Goal: Task Accomplishment & Management: Manage account settings

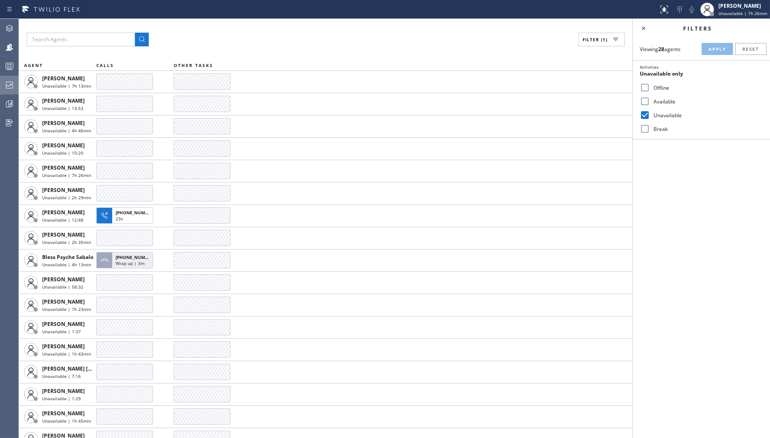
click at [11, 82] on icon at bounding box center [9, 85] width 7 height 7
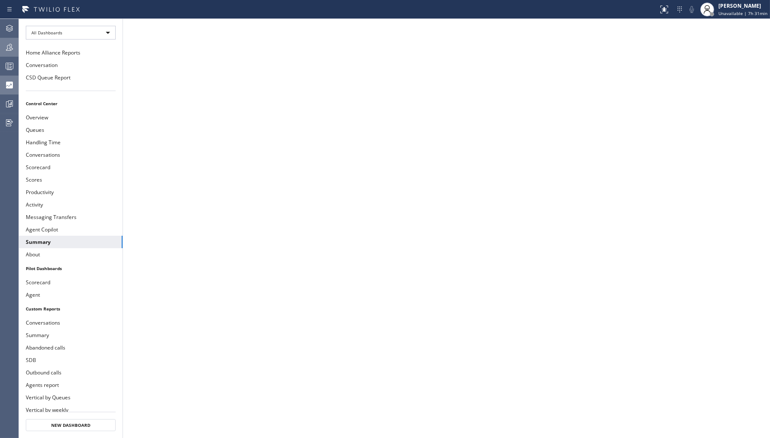
click at [15, 48] on div at bounding box center [9, 47] width 19 height 10
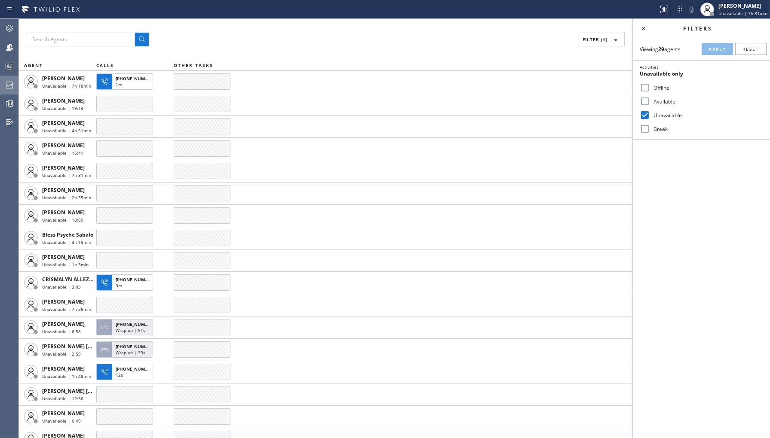
click at [654, 125] on label "Break" at bounding box center [706, 128] width 113 height 7
click at [650, 125] on input "Break" at bounding box center [644, 129] width 10 height 10
checkbox input "true"
click at [669, 113] on label "Unavailable" at bounding box center [706, 115] width 113 height 7
click at [650, 113] on input "Unavailable" at bounding box center [644, 115] width 10 height 10
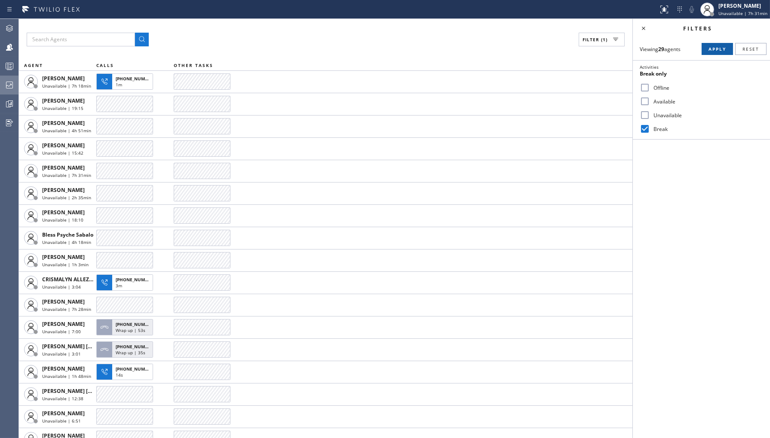
click at [708, 54] on button "Apply" at bounding box center [716, 49] width 31 height 12
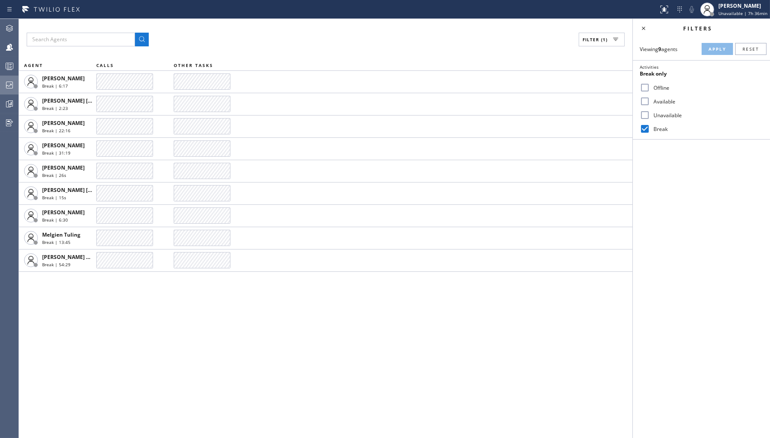
click at [662, 113] on label "Unavailable" at bounding box center [706, 115] width 113 height 7
click at [650, 113] on input "Unavailable" at bounding box center [644, 115] width 10 height 10
checkbox input "true"
click at [660, 127] on label "Break" at bounding box center [706, 128] width 113 height 7
click at [650, 127] on input "Break" at bounding box center [644, 129] width 10 height 10
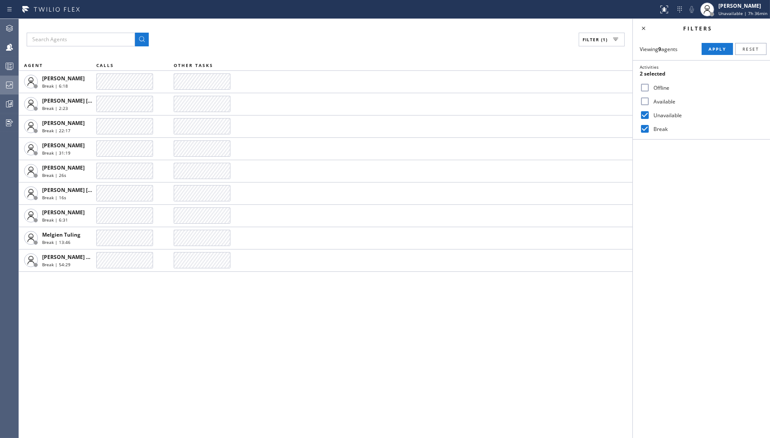
checkbox input "false"
click at [715, 50] on span "Apply" at bounding box center [717, 49] width 18 height 6
